Goal: Task Accomplishment & Management: Use online tool/utility

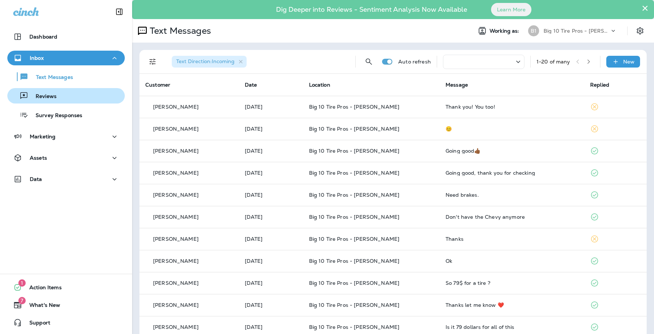
click at [47, 99] on p "Reviews" at bounding box center [42, 96] width 28 height 7
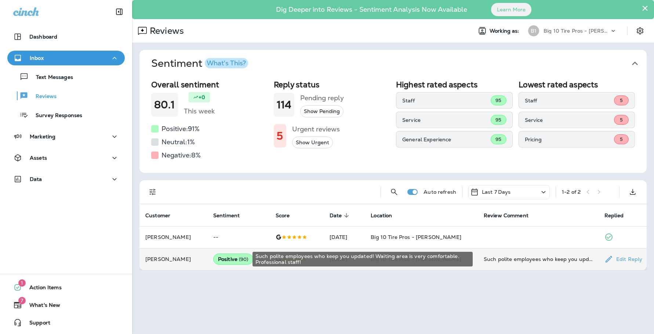
click at [554, 261] on div "Such polite employees who keep you updated! Waiting area is very comfortable. P…" at bounding box center [538, 258] width 109 height 7
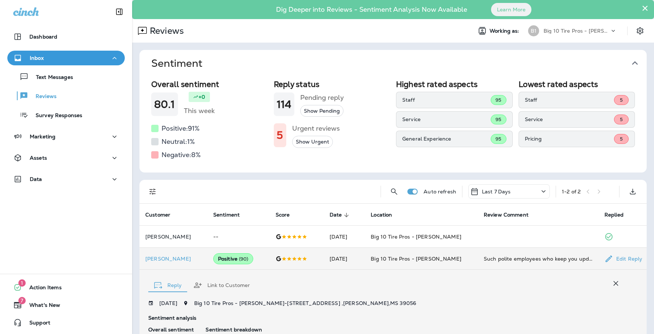
scroll to position [160, 0]
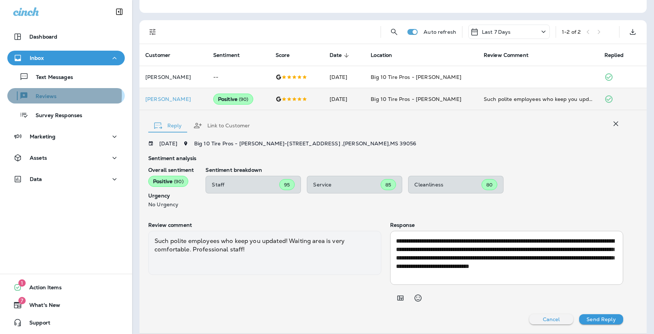
click at [48, 95] on p "Reviews" at bounding box center [42, 96] width 28 height 7
click at [48, 96] on p "Reviews" at bounding box center [42, 96] width 28 height 7
click at [539, 29] on icon at bounding box center [543, 31] width 9 height 9
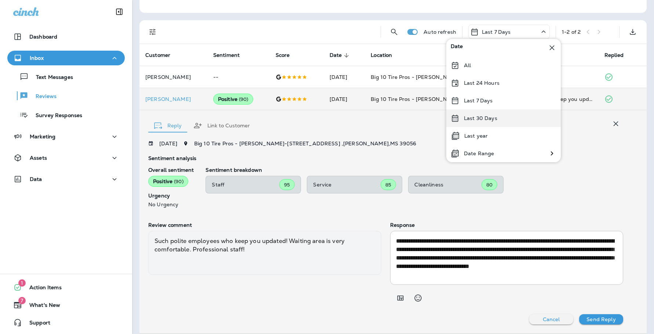
click at [483, 121] on div "Last 30 Days" at bounding box center [503, 118] width 114 height 18
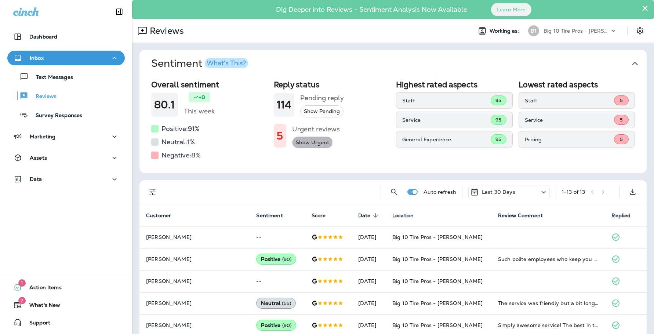
click at [304, 142] on button "Show Urgent" at bounding box center [312, 142] width 41 height 12
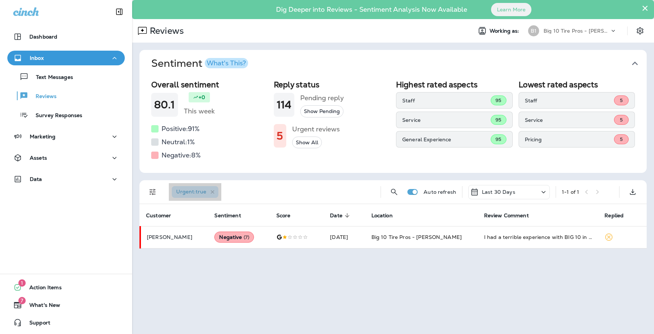
click at [216, 194] on div "Urgent : true" at bounding box center [195, 192] width 47 height 12
click at [212, 192] on icon "button" at bounding box center [213, 192] width 4 height 4
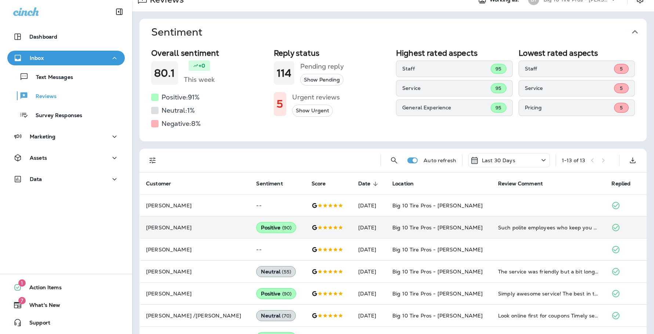
scroll to position [2, 0]
